Goal: Task Accomplishment & Management: Use online tool/utility

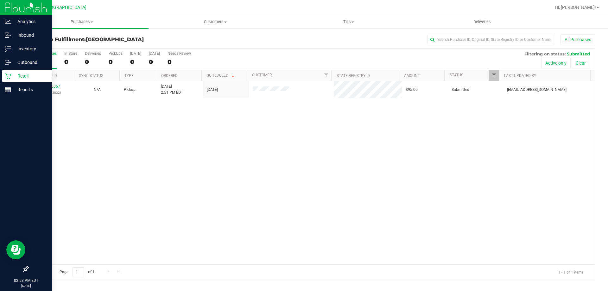
click at [9, 76] on icon at bounding box center [8, 76] width 6 height 6
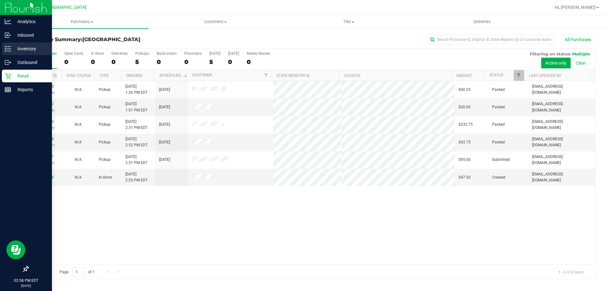
click at [33, 46] on p "Inventory" at bounding box center [30, 49] width 38 height 8
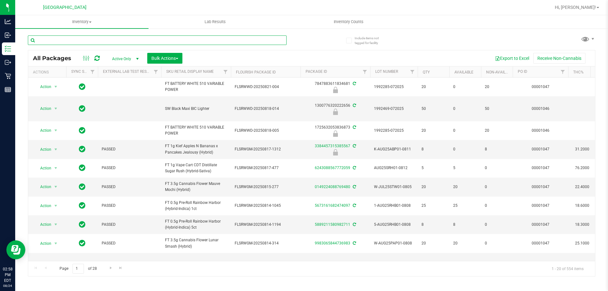
click at [134, 37] on input "text" at bounding box center [157, 39] width 259 height 9
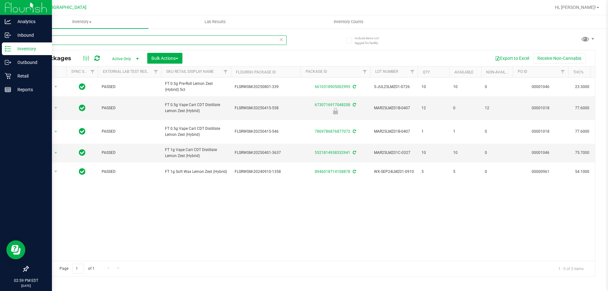
type input "lmz"
click at [31, 75] on p "Retail" at bounding box center [30, 76] width 38 height 8
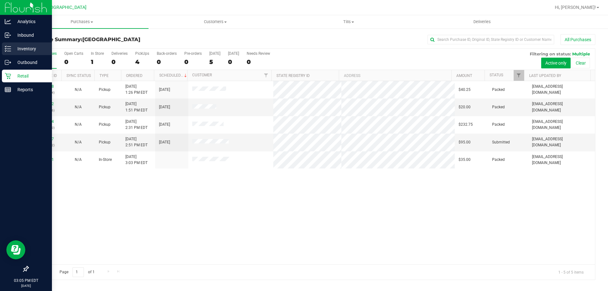
click at [12, 46] on p "Inventory" at bounding box center [30, 49] width 38 height 8
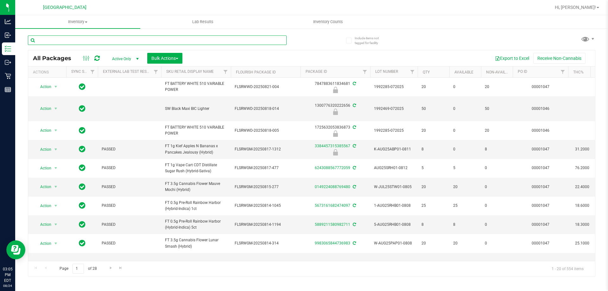
click at [80, 40] on input "text" at bounding box center [157, 39] width 259 height 9
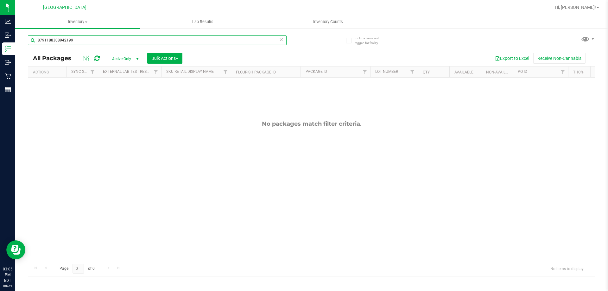
drag, startPoint x: 75, startPoint y: 46, endPoint x: 0, endPoint y: -38, distance: 112.9
click at [0, 0] on html "Analytics Inbound Inventory Outbound Retail Reports 03:05 PM EDT 08/24/2025 08/…" at bounding box center [304, 145] width 608 height 291
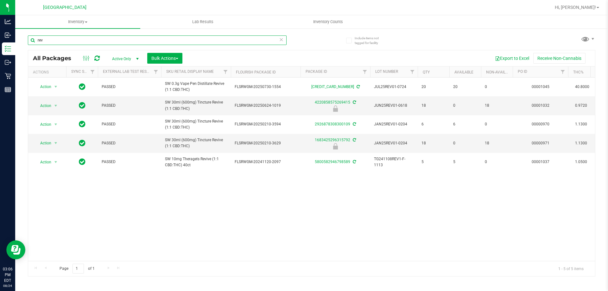
drag, startPoint x: 62, startPoint y: 43, endPoint x: 0, endPoint y: -38, distance: 102.7
click at [0, 0] on html "Analytics Inbound Inventory Outbound Retail Reports 03:06 PM EDT 08/24/2025 08/…" at bounding box center [304, 145] width 608 height 291
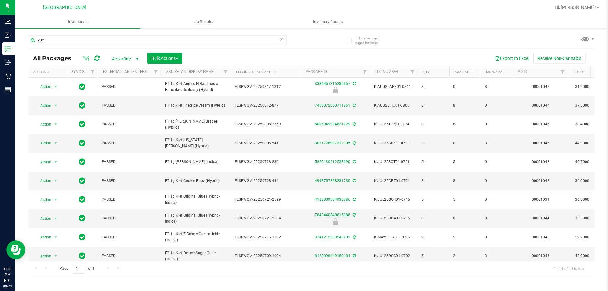
click at [182, 67] on th "Sku Retail Display Name" at bounding box center [196, 71] width 70 height 11
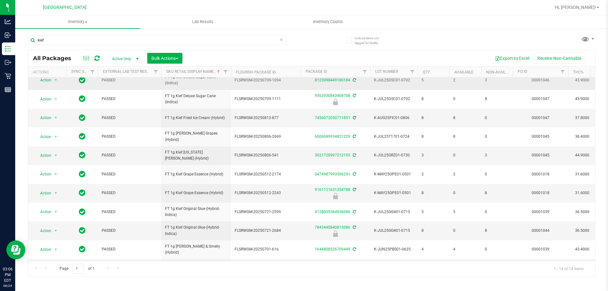
scroll to position [63, 0]
drag, startPoint x: 89, startPoint y: 33, endPoint x: 80, endPoint y: 36, distance: 9.2
click at [82, 34] on div "kief" at bounding box center [170, 40] width 284 height 20
drag, startPoint x: 80, startPoint y: 37, endPoint x: 0, endPoint y: -38, distance: 109.7
click at [0, 0] on html "Analytics Inbound Inventory Outbound Retail Reports 03:07 PM EDT 08/24/2025 08/…" at bounding box center [304, 145] width 608 height 291
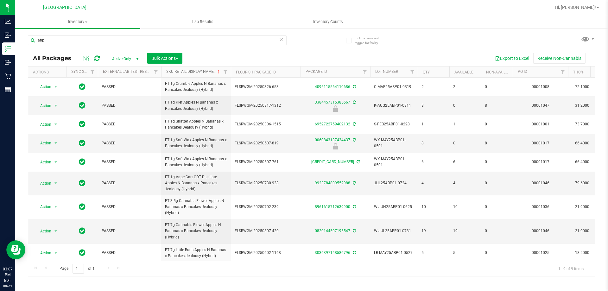
click at [180, 72] on link "Sku Retail Display Name" at bounding box center [193, 71] width 55 height 4
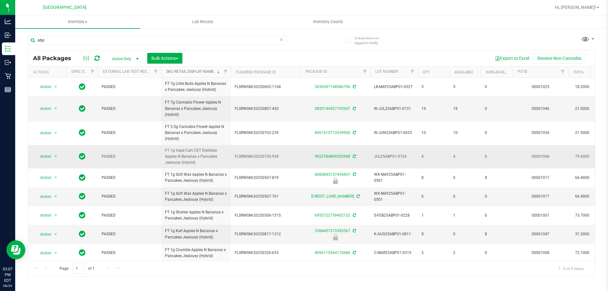
scroll to position [5, 0]
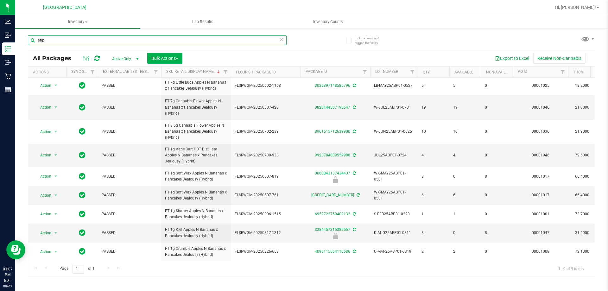
drag, startPoint x: 82, startPoint y: 44, endPoint x: 0, endPoint y: -10, distance: 97.8
click at [0, 0] on html "Analytics Inbound Inventory Outbound Retail Reports 03:07 PM EDT 08/24/2025 08/…" at bounding box center [304, 145] width 608 height 291
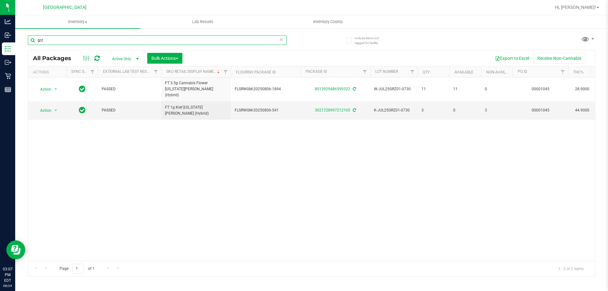
drag, startPoint x: 103, startPoint y: 40, endPoint x: 0, endPoint y: -38, distance: 129.9
click at [0, 0] on html "Analytics Inbound Inventory Outbound Retail Reports 03:07 PM EDT 08/24/2025 08/…" at bounding box center [304, 145] width 608 height 291
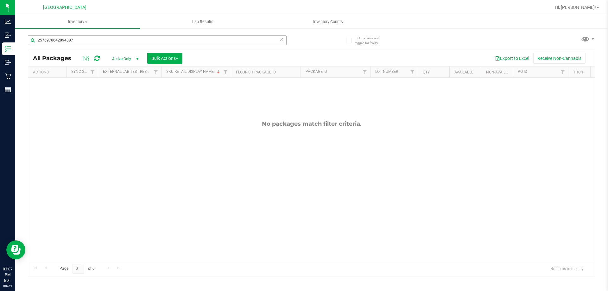
drag, startPoint x: 94, startPoint y: 32, endPoint x: 91, endPoint y: 37, distance: 5.9
click at [94, 32] on div "2576970642094887" at bounding box center [170, 40] width 284 height 20
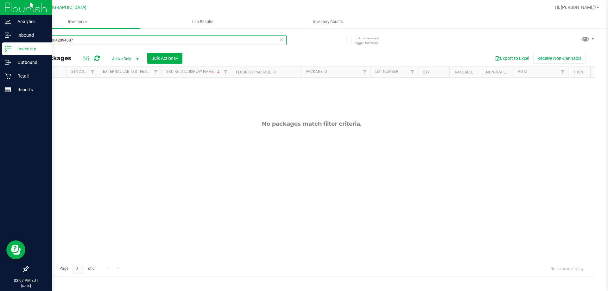
drag, startPoint x: 91, startPoint y: 37, endPoint x: 0, endPoint y: 8, distance: 95.5
click at [0, 14] on div "Analytics Inbound Inventory Outbound Retail Reports 03:07 PM EDT 08/24/2025 08/…" at bounding box center [304, 145] width 608 height 291
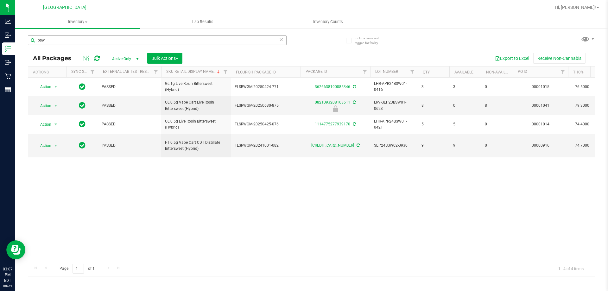
drag, startPoint x: 78, startPoint y: 45, endPoint x: 74, endPoint y: 41, distance: 5.8
click at [74, 42] on div "bsw" at bounding box center [157, 42] width 259 height 15
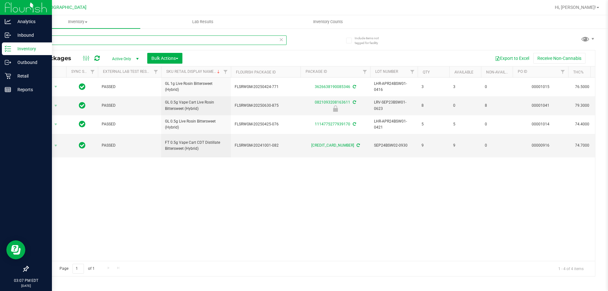
drag, startPoint x: 74, startPoint y: 41, endPoint x: 0, endPoint y: 1, distance: 83.8
click at [0, 8] on div "Analytics Inbound Inventory Outbound Retail Reports 03:07 PM EDT 08/24/2025 08/…" at bounding box center [304, 145] width 608 height 291
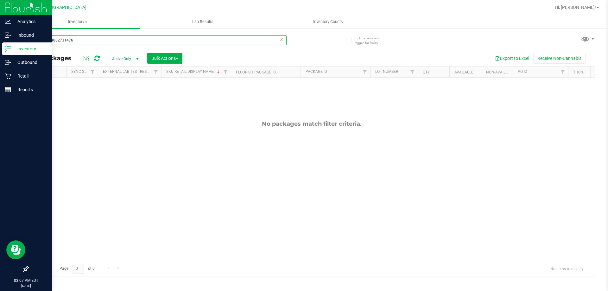
drag, startPoint x: 115, startPoint y: 41, endPoint x: 0, endPoint y: 10, distance: 118.8
click at [0, 10] on div "Analytics Inbound Inventory Outbound Retail Reports 03:07 PM EDT 08/24/2025 08/…" at bounding box center [304, 145] width 608 height 291
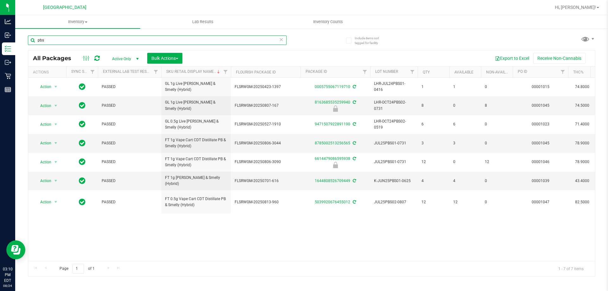
drag, startPoint x: 53, startPoint y: 41, endPoint x: 0, endPoint y: -28, distance: 87.1
click at [0, 0] on html "Analytics Inbound Inventory Outbound Retail Reports 03:10 PM EDT 08/24/2025 08/…" at bounding box center [304, 145] width 608 height 291
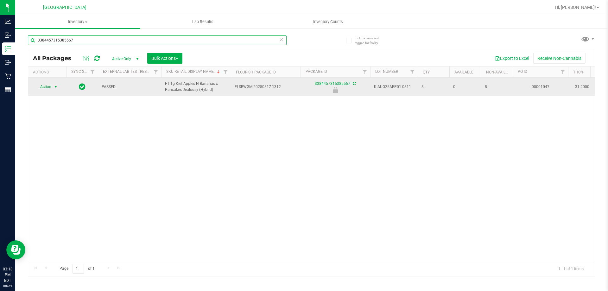
type input "3384457315385567"
click at [43, 87] on span "Action" at bounding box center [42, 86] width 17 height 9
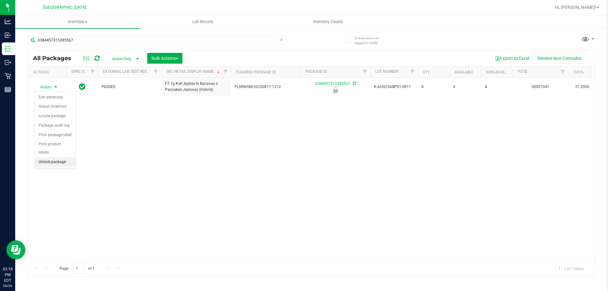
click at [51, 157] on li "Unlock package" at bounding box center [55, 161] width 41 height 9
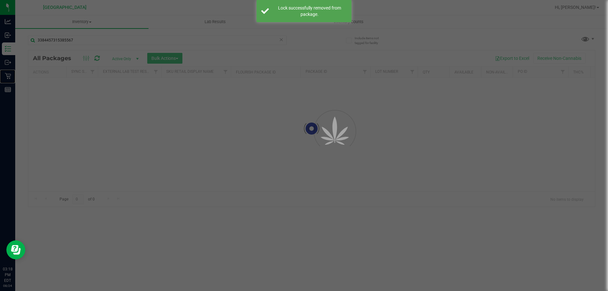
click at [10, 78] on icon at bounding box center [8, 76] width 6 height 6
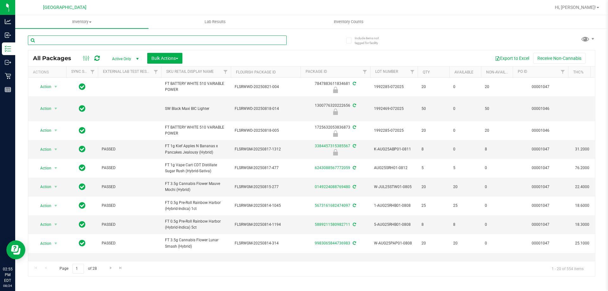
click at [98, 42] on input "text" at bounding box center [157, 39] width 259 height 9
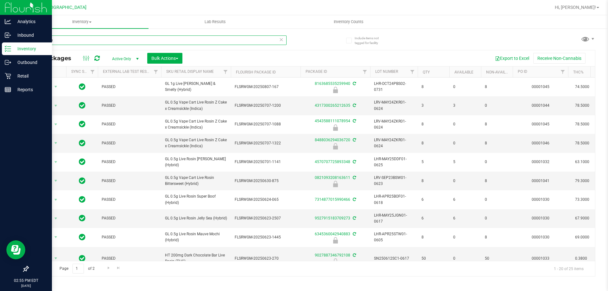
type input "live rosin"
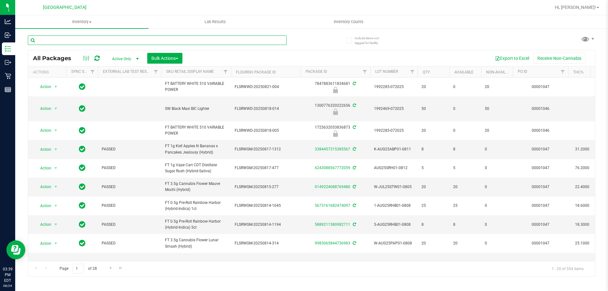
click at [110, 41] on input "text" at bounding box center [157, 39] width 259 height 9
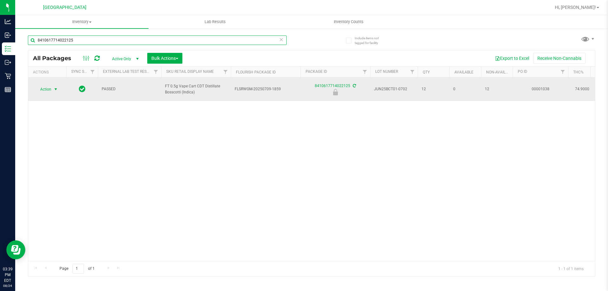
type input "8410617714022125"
click at [46, 88] on span "Action" at bounding box center [42, 89] width 17 height 9
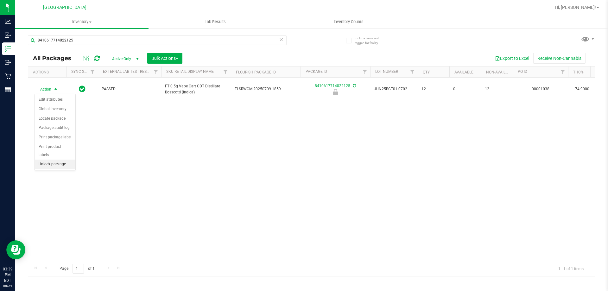
click at [50, 159] on li "Unlock package" at bounding box center [55, 163] width 41 height 9
